Goal: Complete application form: Complete application form

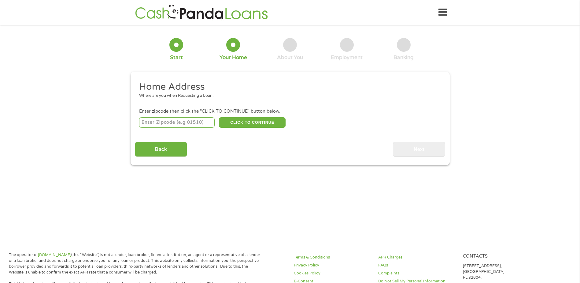
click at [187, 123] on input "number" at bounding box center [177, 122] width 76 height 10
type input "93312"
click at [262, 123] on button "CLICK TO CONTINUE" at bounding box center [252, 122] width 67 height 10
type input "93312"
type input "[GEOGRAPHIC_DATA]"
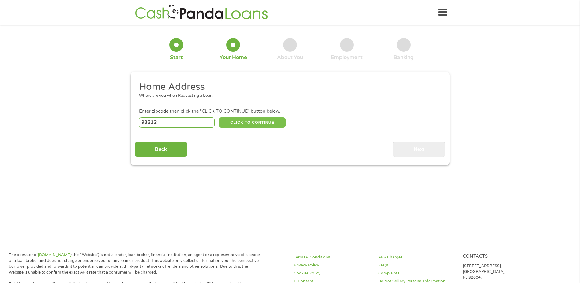
select select "[US_STATE]"
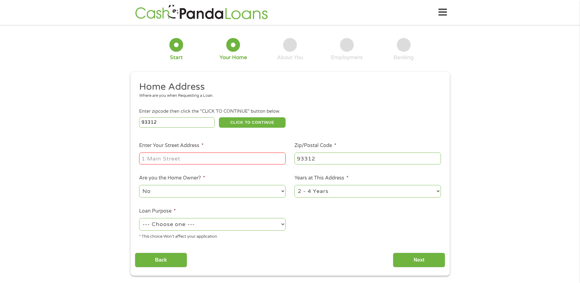
click at [178, 161] on input "Enter Your Street Address *" at bounding box center [212, 158] width 147 height 12
type input "[STREET_ADDRESS][PERSON_NAME]"
click at [168, 225] on select "--- Choose one --- Pay Bills Debt Consolidation Home Improvement Major Purchase…" at bounding box center [212, 224] width 147 height 13
select select "shorttermcash"
click at [139, 218] on select "--- Choose one --- Pay Bills Debt Consolidation Home Improvement Major Purchase…" at bounding box center [212, 224] width 147 height 13
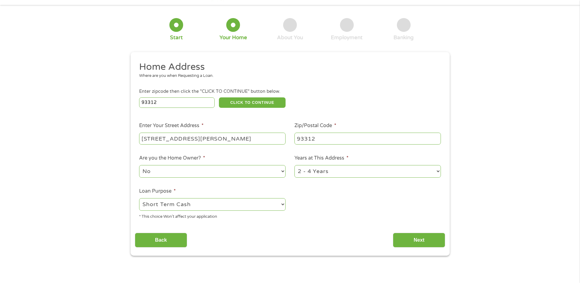
scroll to position [31, 0]
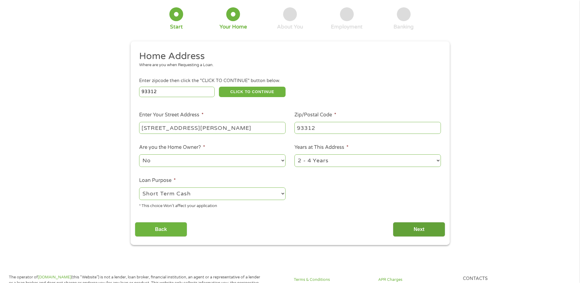
click at [407, 231] on input "Next" at bounding box center [419, 229] width 52 height 15
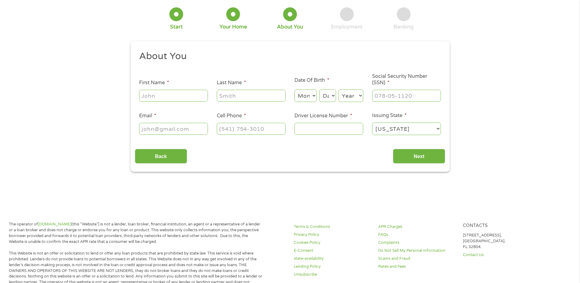
scroll to position [0, 0]
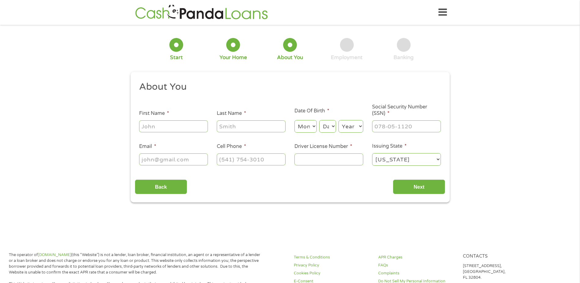
click at [174, 127] on input "First Name *" at bounding box center [173, 126] width 69 height 12
type input "flo"
type input "[PERSON_NAME]"
click at [316, 123] on select "Month 1 2 3 4 5 6 7 8 9 10 11 12" at bounding box center [306, 126] width 22 height 13
select select "4"
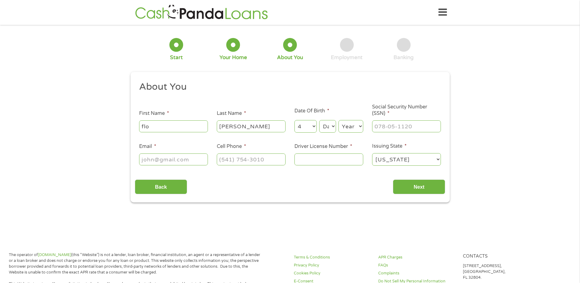
click at [295, 120] on select "Month 1 2 3 4 5 6 7 8 9 10 11 12" at bounding box center [306, 126] width 22 height 13
drag, startPoint x: 333, startPoint y: 128, endPoint x: 334, endPoint y: 143, distance: 15.6
click at [333, 128] on select "Day 1 2 3 4 5 6 7 8 9 10 11 12 13 14 15 16 17 18 19 20 21 22 23 24 25 26 27 28 …" at bounding box center [327, 126] width 17 height 13
select select "20"
click at [319, 120] on select "Day 1 2 3 4 5 6 7 8 9 10 11 12 13 14 15 16 17 18 19 20 21 22 23 24 25 26 27 28 …" at bounding box center [327, 126] width 17 height 13
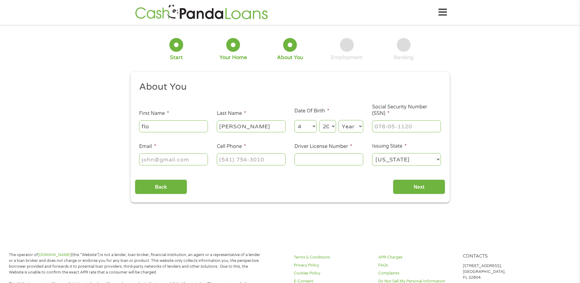
drag, startPoint x: 351, startPoint y: 128, endPoint x: 354, endPoint y: 121, distance: 8.4
click at [351, 128] on select "Year [DATE] 2006 2005 2004 2003 2002 2001 2000 1999 1998 1997 1996 1995 1994 19…" at bounding box center [351, 126] width 25 height 13
select select "1968"
click at [339, 120] on select "Year [DATE] 2006 2005 2004 2003 2002 2001 2000 1999 1998 1997 1996 1995 1994 19…" at bounding box center [351, 126] width 25 height 13
click at [406, 122] on input "___-__-____" at bounding box center [406, 126] width 69 height 12
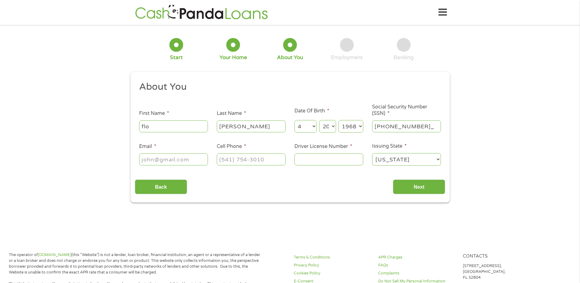
type input "561-85-6864"
type input "[EMAIL_ADDRESS][DOMAIN_NAME]"
type input "[PHONE_NUMBER]"
type input "c6976674"
click at [419, 188] on input "Next" at bounding box center [419, 186] width 52 height 15
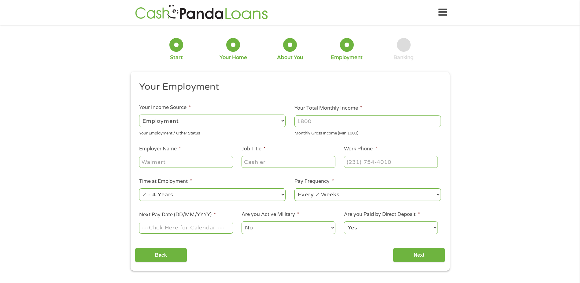
scroll to position [2, 2]
click at [319, 122] on input "Your Total Monthly Income *" at bounding box center [368, 121] width 147 height 12
type input "4100"
click at [183, 162] on input "Employer Name *" at bounding box center [186, 162] width 94 height 12
type input "cer inc"
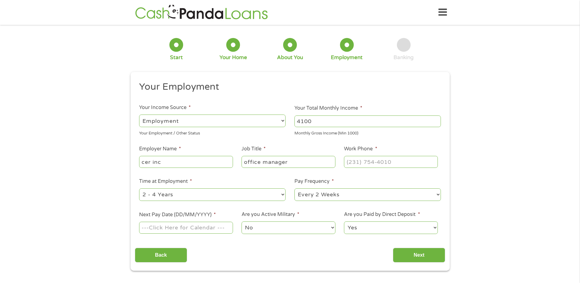
type input "office manager"
type input "[PHONE_NUMBER]"
click at [167, 195] on select "--- Choose one --- 1 Year or less 1 - 2 Years 2 - 4 Years Over 4 Years" at bounding box center [212, 194] width 147 height 13
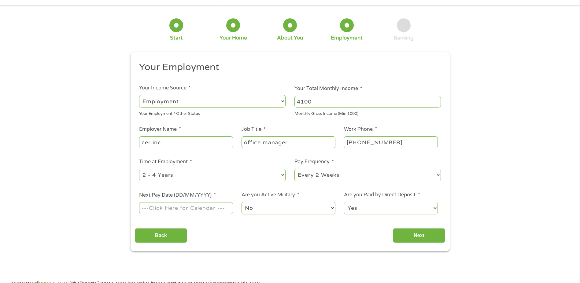
scroll to position [31, 0]
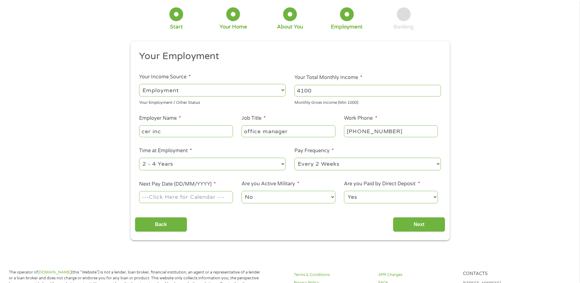
drag, startPoint x: 166, startPoint y: 159, endPoint x: 164, endPoint y: 165, distance: 5.9
click at [166, 159] on select "--- Choose one --- 1 Year or less 1 - 2 Years 2 - 4 Years Over 4 Years" at bounding box center [212, 164] width 147 height 13
select select "60months"
click at [139, 158] on select "--- Choose one --- 1 Year or less 1 - 2 Years 2 - 4 Years Over 4 Years" at bounding box center [212, 164] width 147 height 13
click at [321, 164] on select "--- Choose one --- Every 2 Weeks Every Week Monthly Semi-Monthly" at bounding box center [368, 164] width 147 height 13
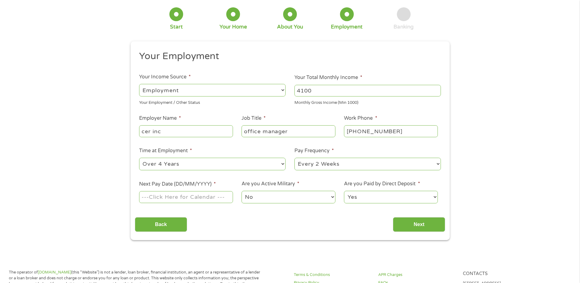
select select "semimonthly"
click at [295, 158] on select "--- Choose one --- Every 2 Weeks Every Week Monthly Semi-Monthly" at bounding box center [368, 164] width 147 height 13
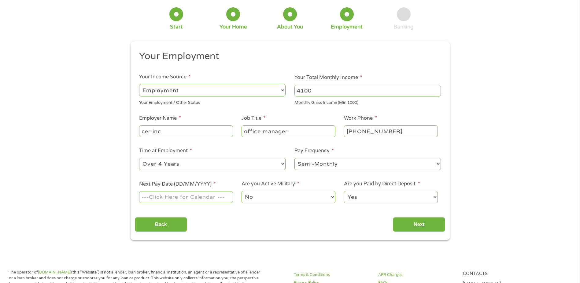
click at [191, 195] on input "Next Pay Date (DD/MM/YYYY) *" at bounding box center [186, 197] width 94 height 12
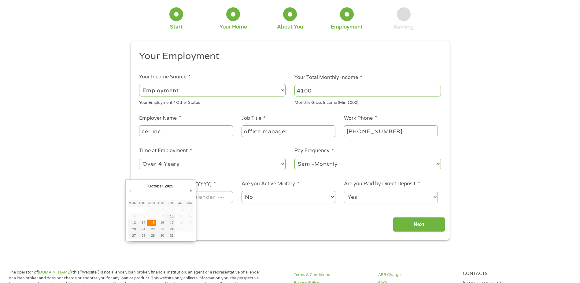
type input "[DATE]"
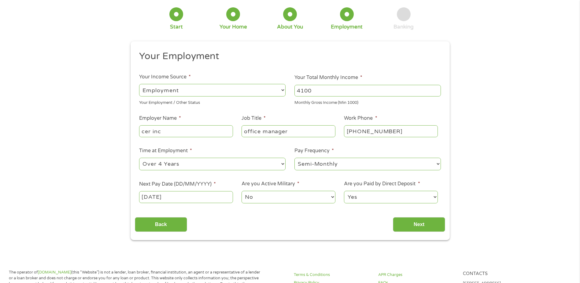
drag, startPoint x: 411, startPoint y: 221, endPoint x: 366, endPoint y: 186, distance: 57.4
click at [411, 220] on input "Next" at bounding box center [419, 224] width 52 height 15
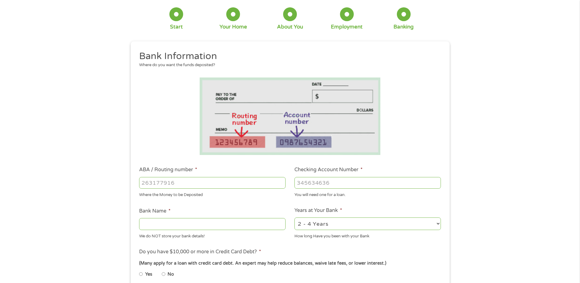
scroll to position [0, 0]
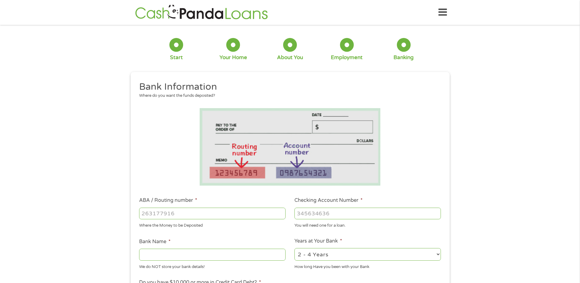
click at [167, 214] on input "ABA / Routing number *" at bounding box center [212, 213] width 147 height 12
type input "322273609"
type input "SAFE 1 CREDIT UNION"
type input "1760000430211"
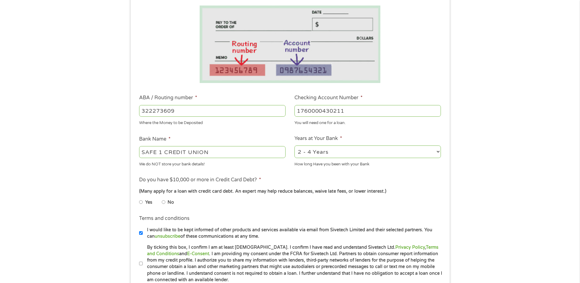
scroll to position [122, 0]
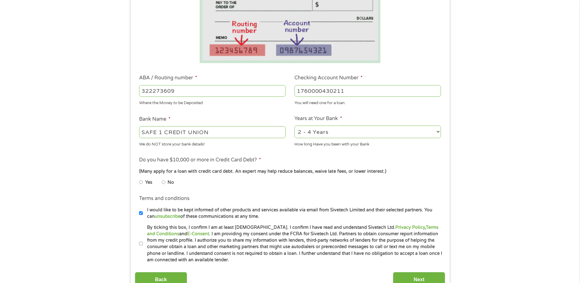
click at [345, 125] on div "2 - 4 Years 6 - 12 Months 1 - 2 Years Over 4 Years" at bounding box center [368, 131] width 147 height 15
click at [340, 129] on select "2 - 4 Years 6 - 12 Months 1 - 2 Years Over 4 Years" at bounding box center [368, 131] width 147 height 13
select select "12months"
click at [295, 125] on select "2 - 4 Years 6 - 12 Months 1 - 2 Years Over 4 Years" at bounding box center [368, 131] width 147 height 13
click at [163, 182] on input "No" at bounding box center [164, 182] width 4 height 10
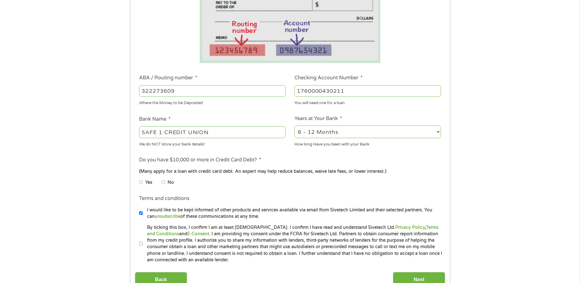
radio input "true"
click at [142, 243] on input "By ticking this box, I confirm I am at least [DEMOGRAPHIC_DATA]. I confirm I ha…" at bounding box center [141, 244] width 4 height 10
checkbox input "true"
drag, startPoint x: 399, startPoint y: 279, endPoint x: 400, endPoint y: 271, distance: 8.0
click at [400, 278] on input "Next" at bounding box center [419, 279] width 52 height 15
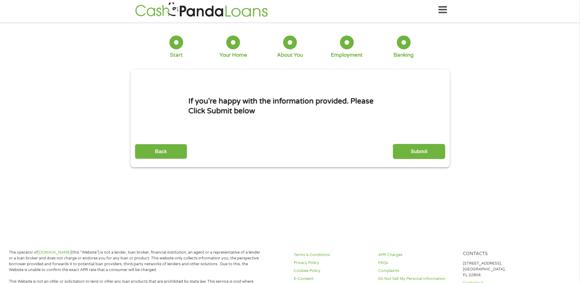
scroll to position [0, 0]
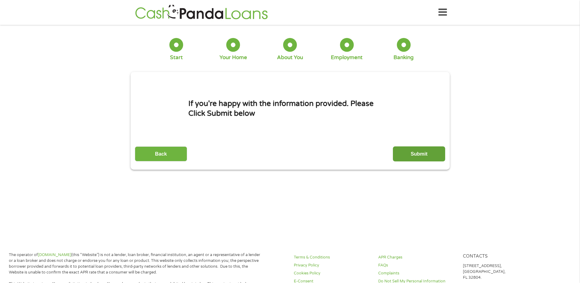
click at [428, 154] on input "Submit" at bounding box center [419, 153] width 52 height 15
